Goal: Information Seeking & Learning: Learn about a topic

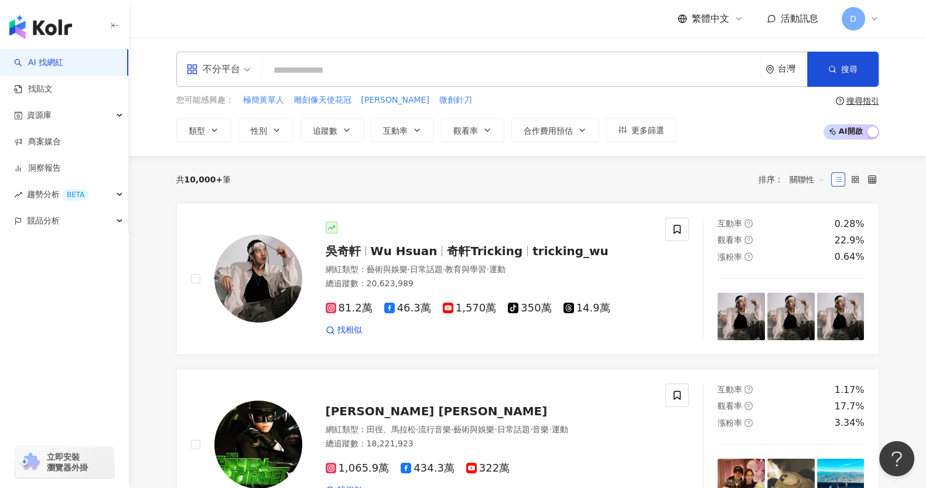
click at [489, 74] on input "search" at bounding box center [511, 70] width 489 height 22
click at [336, 54] on div "不分平台 台灣 搜尋" at bounding box center [527, 69] width 703 height 35
click at [342, 57] on div "不分平台 台灣 搜尋" at bounding box center [527, 69] width 703 height 35
click at [347, 66] on input "search" at bounding box center [511, 70] width 489 height 22
click at [321, 57] on div "不分平台 台灣 搜尋" at bounding box center [527, 69] width 703 height 35
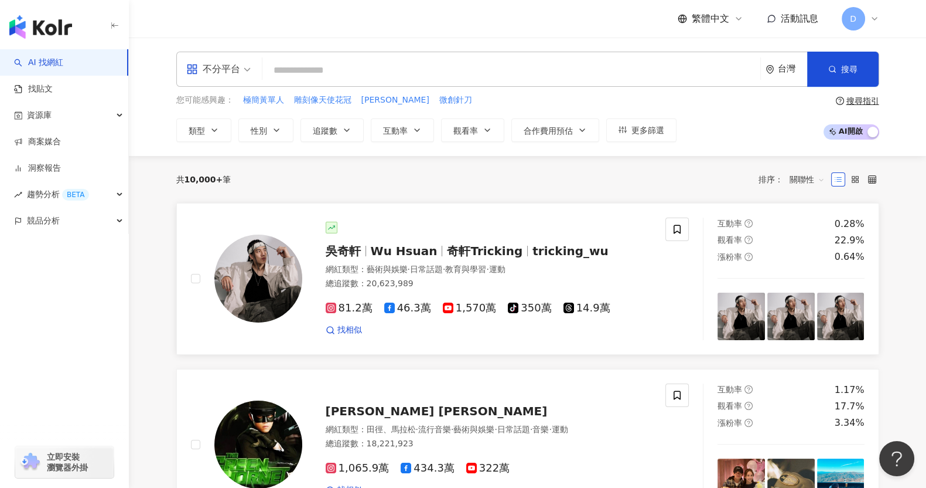
click at [397, 265] on span "藝術與娛樂" at bounding box center [387, 268] width 41 height 9
click at [398, 76] on input "search" at bounding box center [511, 70] width 489 height 22
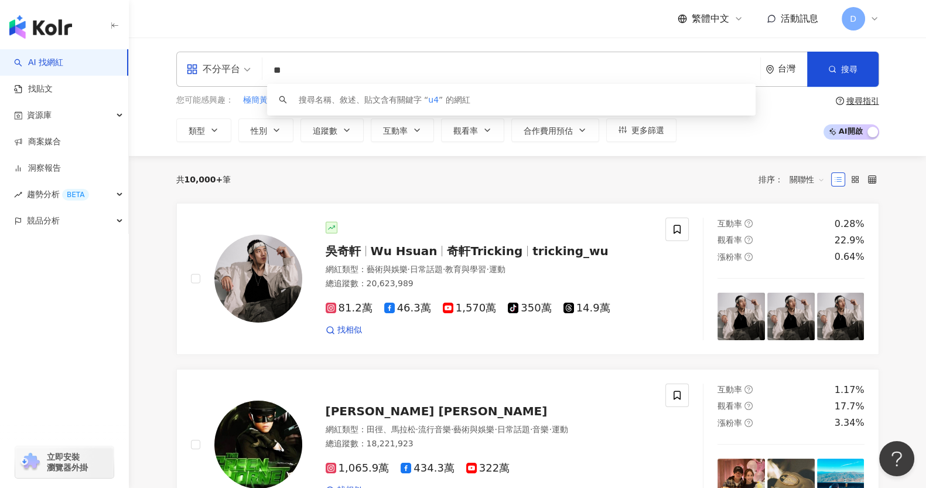
type input "*"
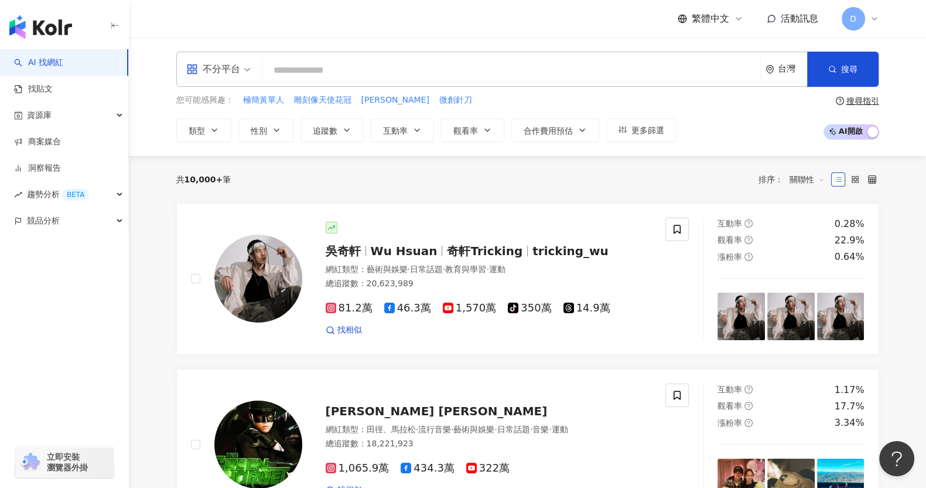
type input "*"
type input "**"
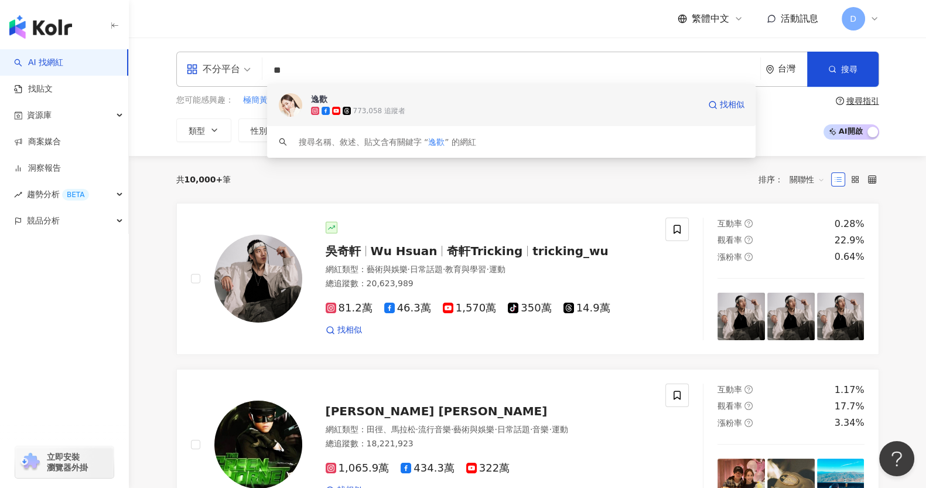
click at [408, 120] on div "逸歡 773,058 追蹤者 找相似" at bounding box center [511, 105] width 489 height 42
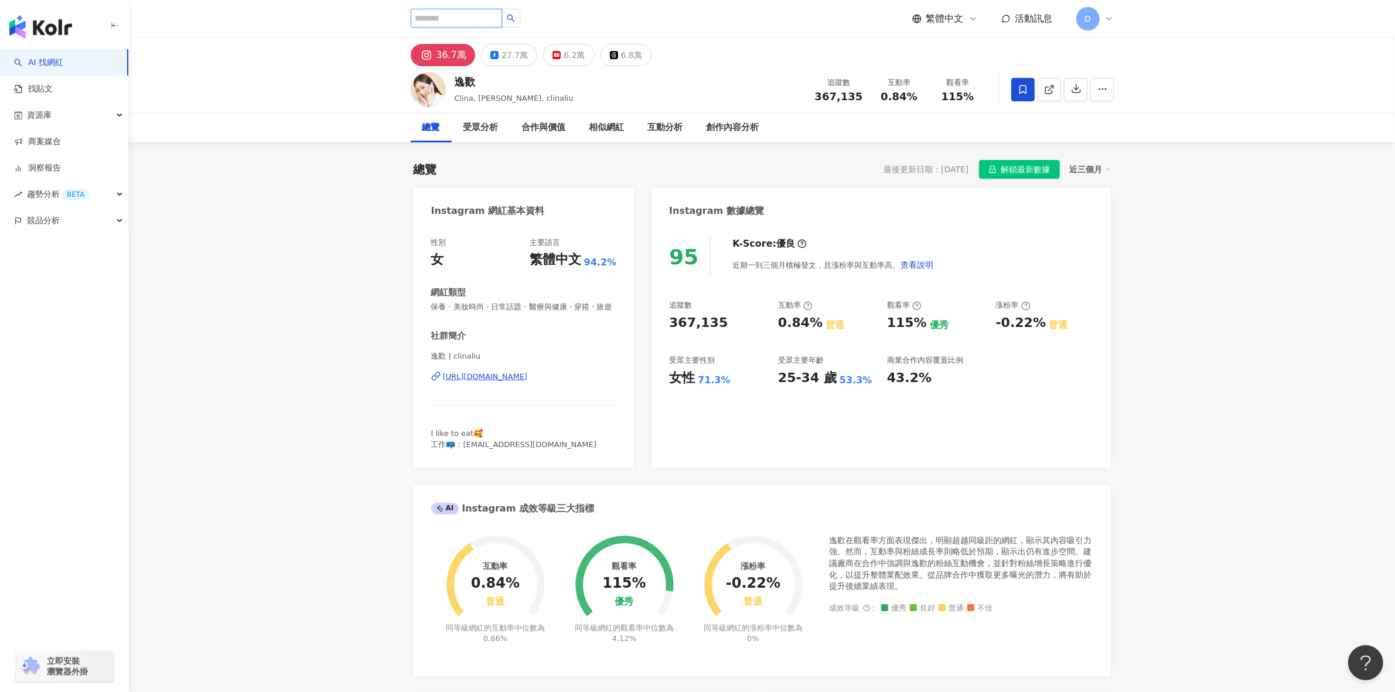
click at [472, 18] on input "search" at bounding box center [456, 18] width 91 height 19
type input "*"
type input "**"
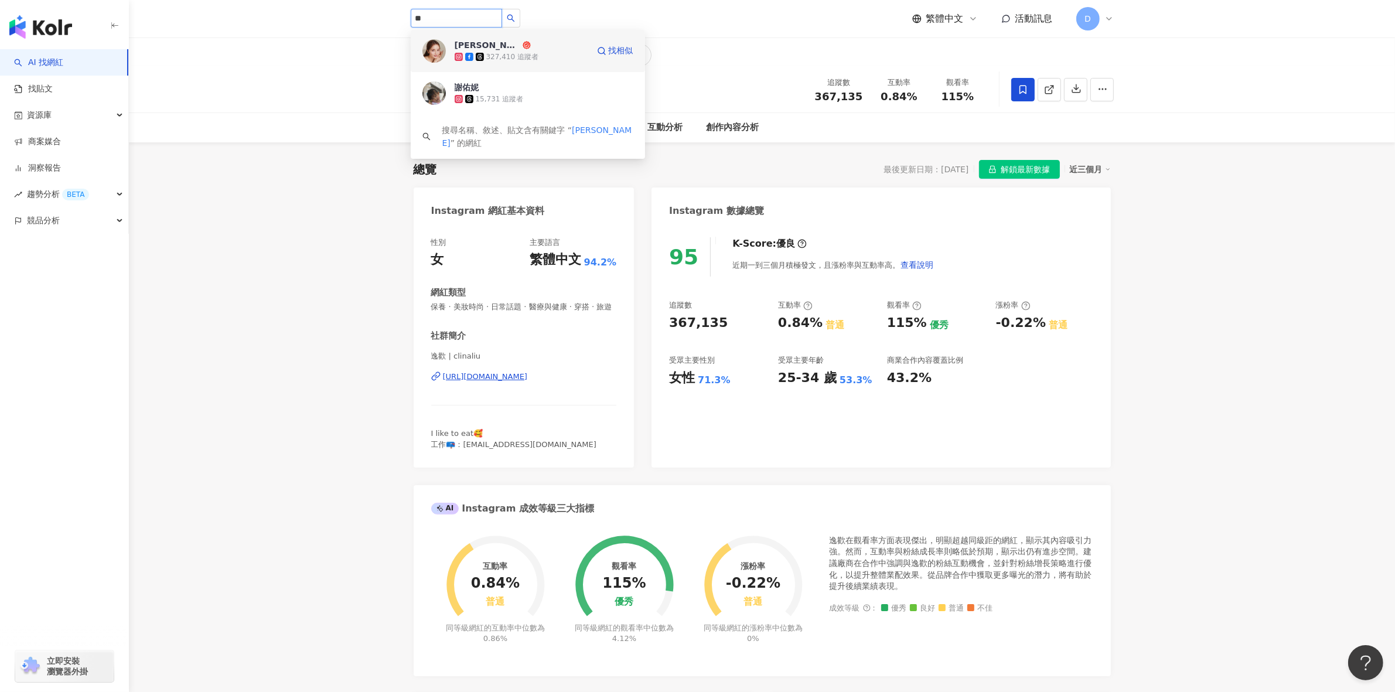
click at [495, 53] on div "327,410 追蹤者" at bounding box center [512, 57] width 52 height 10
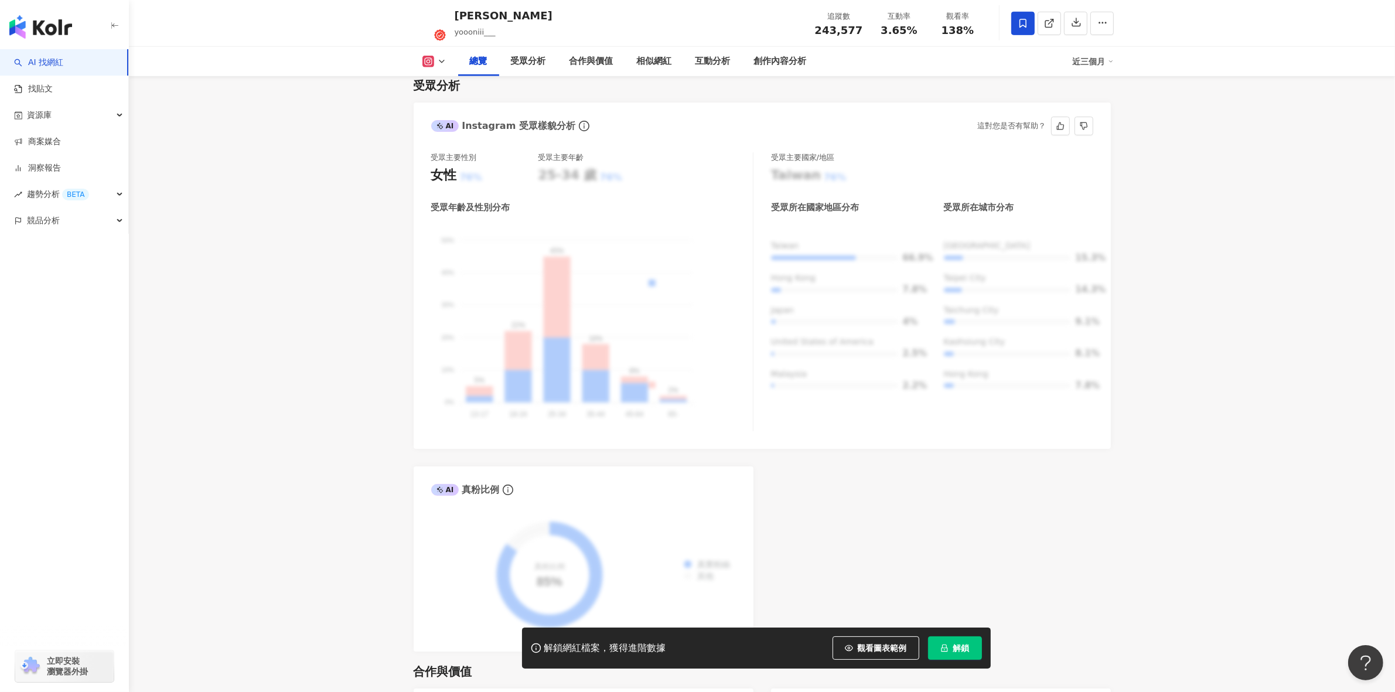
scroll to position [952, 0]
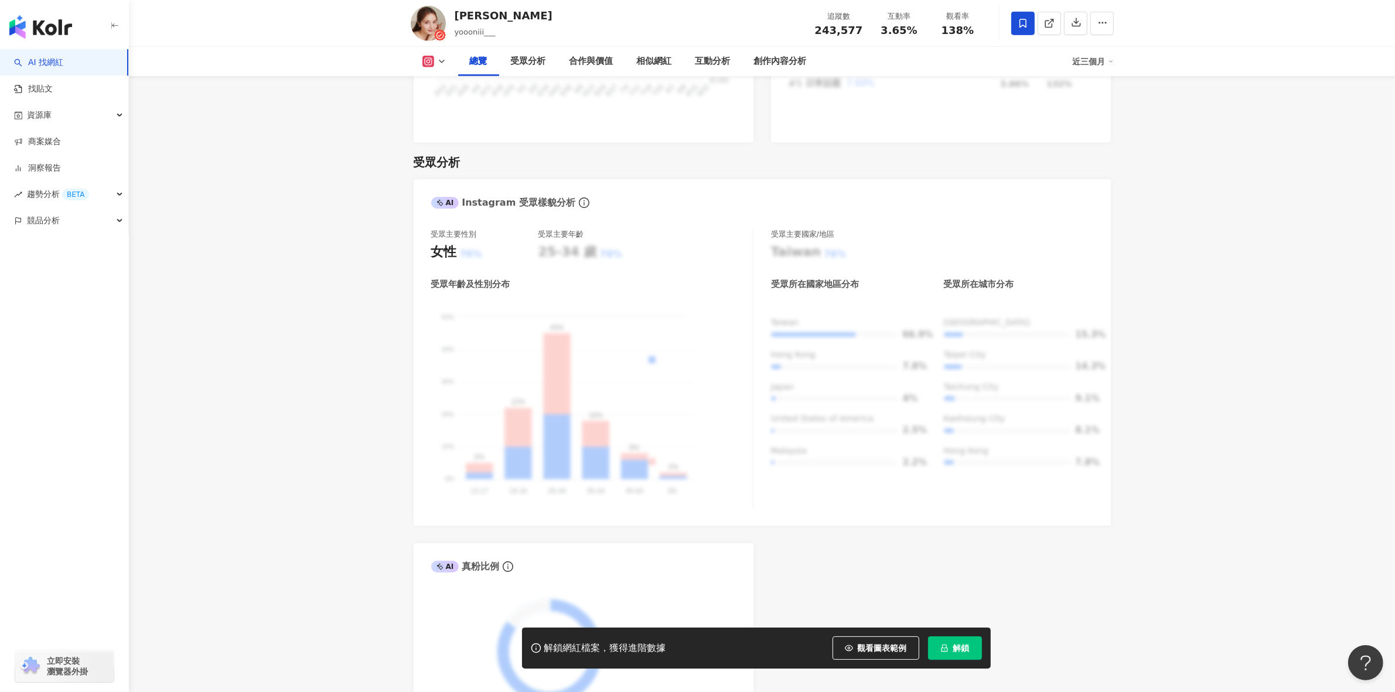
click at [956, 646] on span "解鎖" at bounding box center [961, 647] width 16 height 9
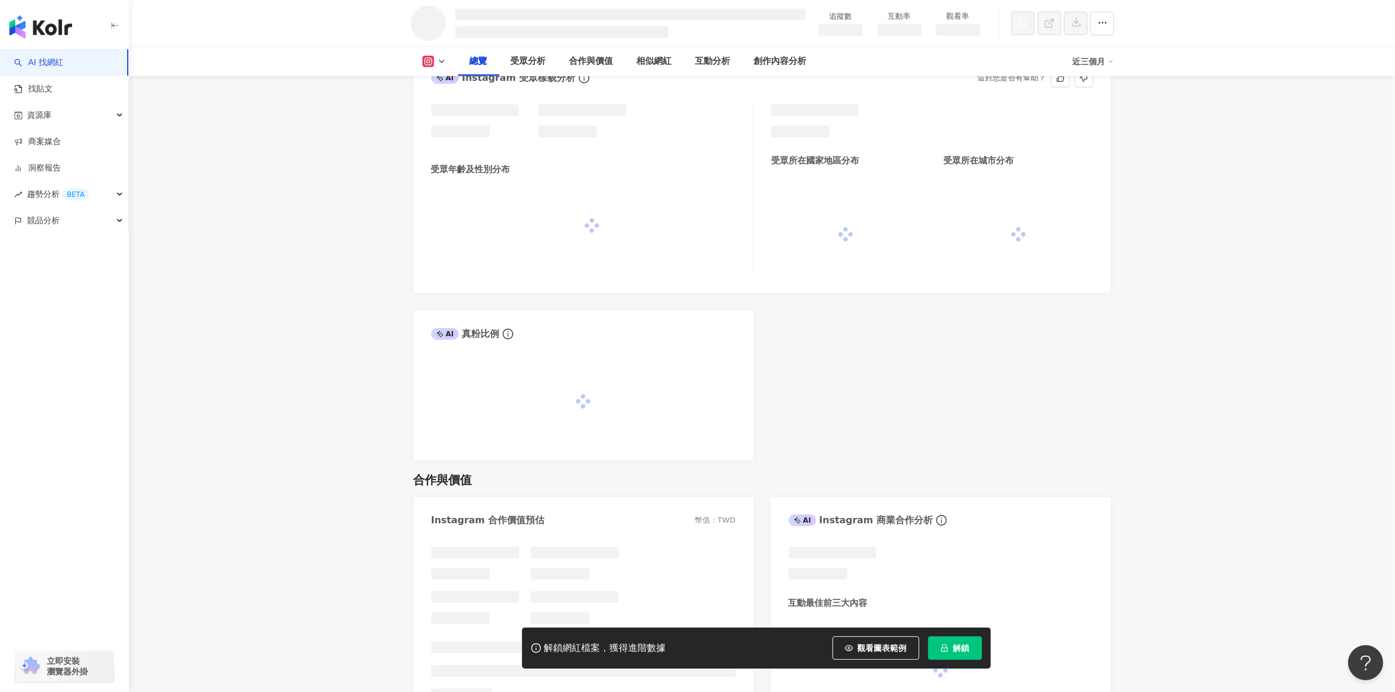
scroll to position [917, 0]
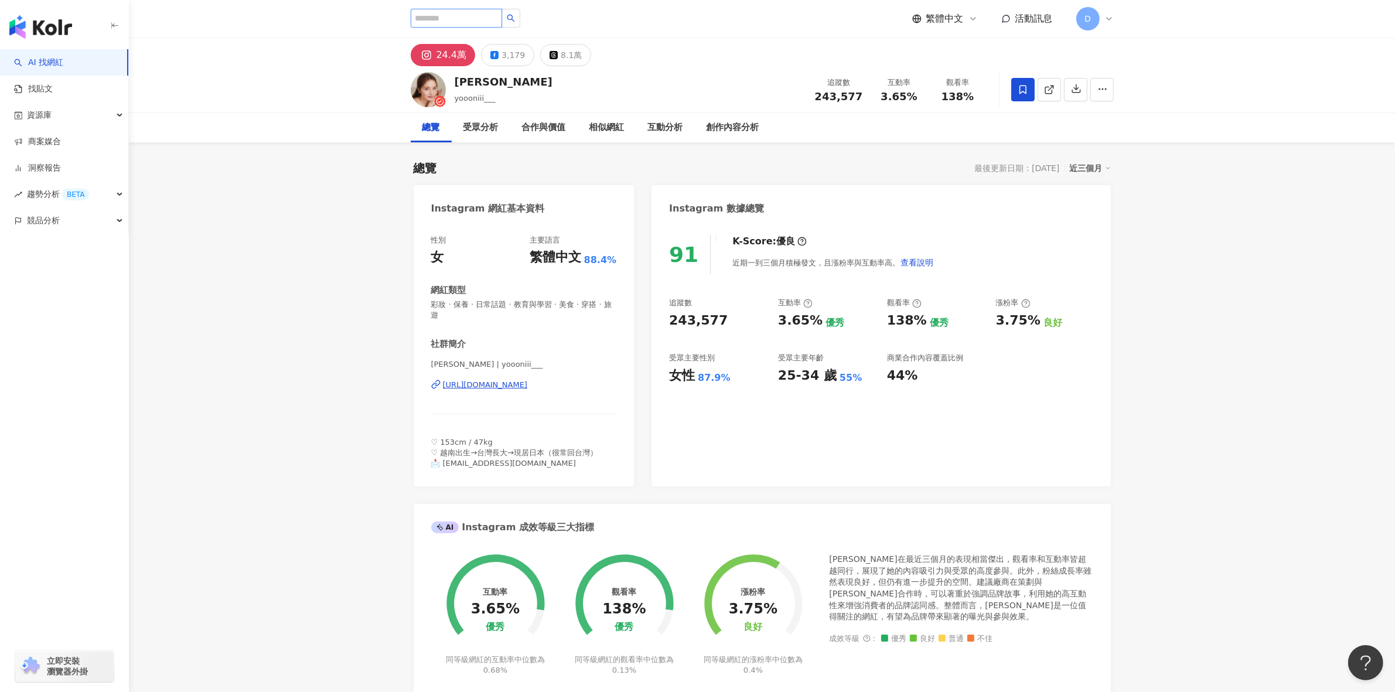
click at [446, 16] on input "search" at bounding box center [456, 18] width 91 height 19
type input "***"
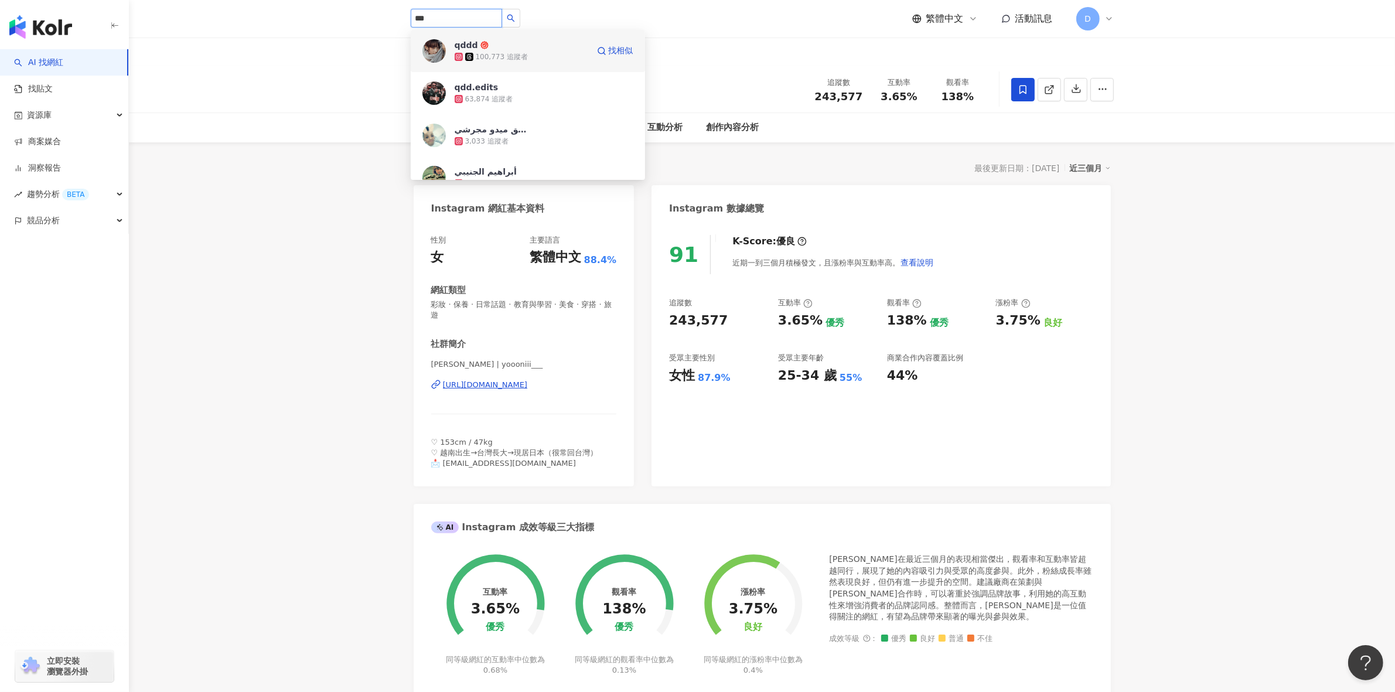
click at [551, 52] on div "100,773 追蹤者" at bounding box center [522, 57] width 134 height 12
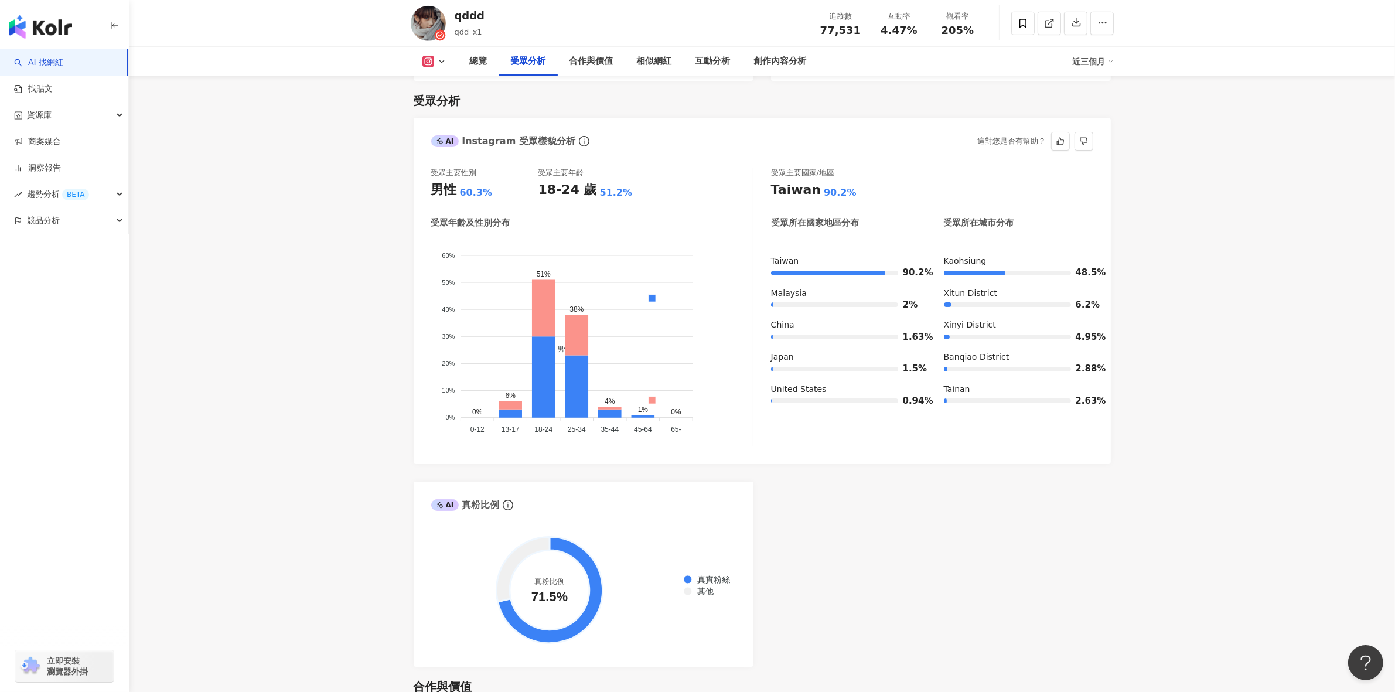
scroll to position [1025, 0]
